Goal: Transaction & Acquisition: Purchase product/service

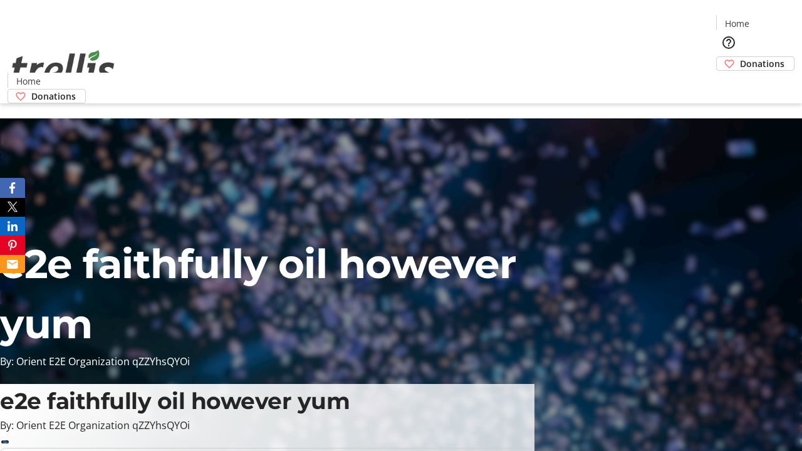
click at [740, 57] on span "Donations" at bounding box center [762, 63] width 45 height 13
